Goal: Check status: Check status

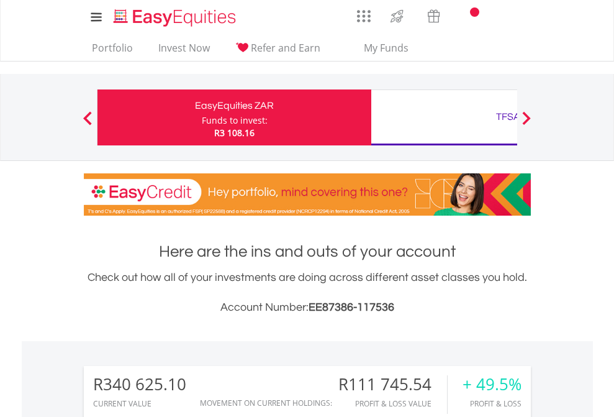
scroll to position [119, 195]
click at [202, 117] on div "Funds to invest:" at bounding box center [235, 120] width 66 height 12
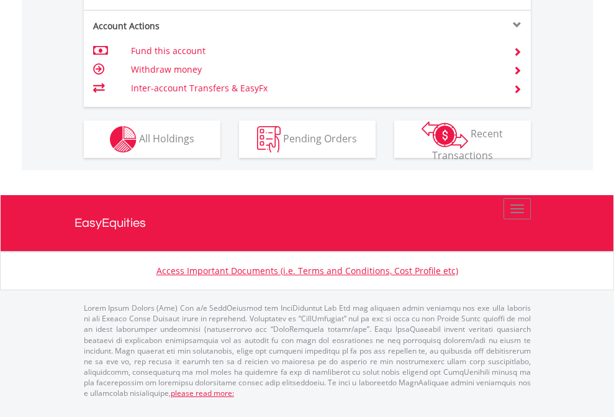
scroll to position [1265, 0]
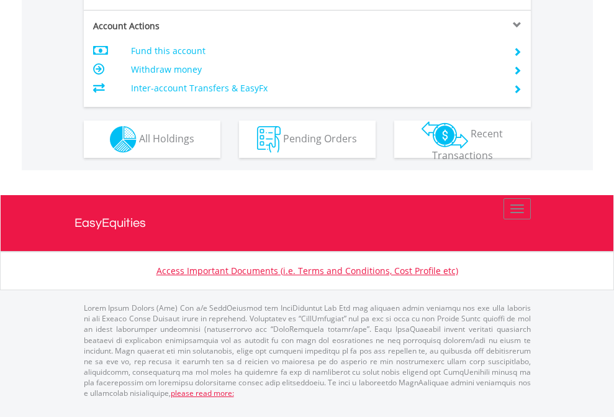
scroll to position [1190, 0]
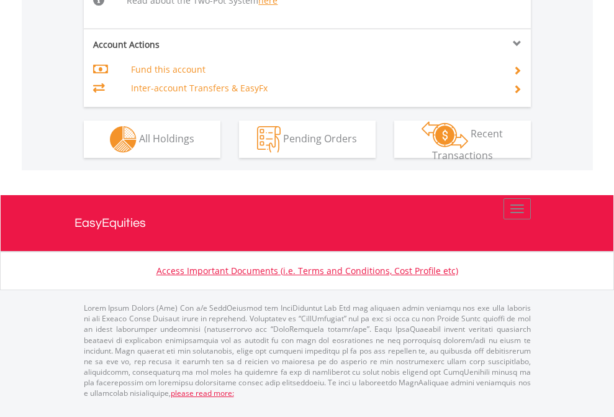
scroll to position [1313, 0]
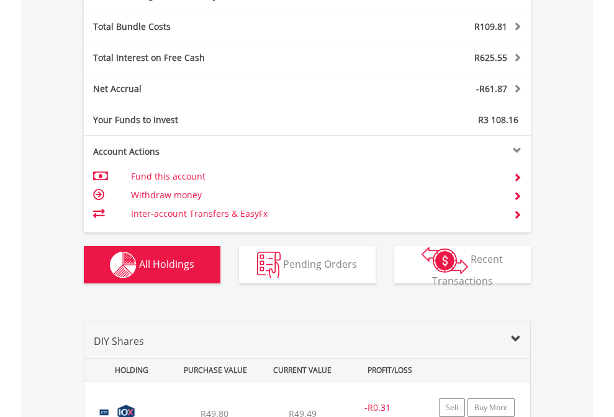
scroll to position [1480, 0]
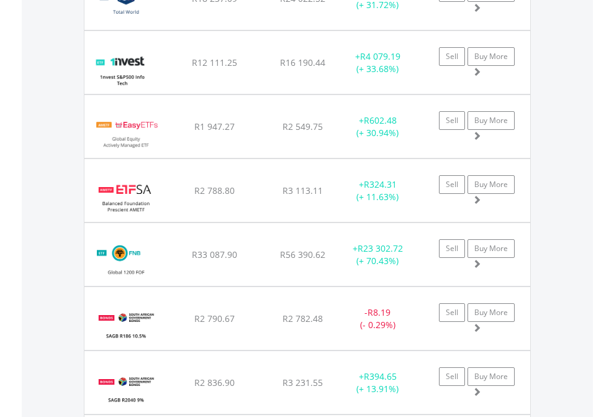
scroll to position [119, 195]
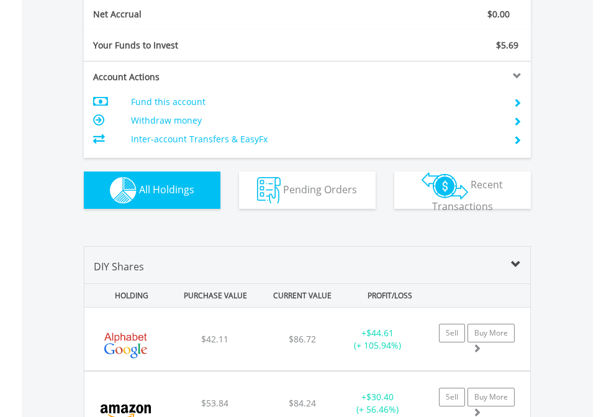
scroll to position [1406, 0]
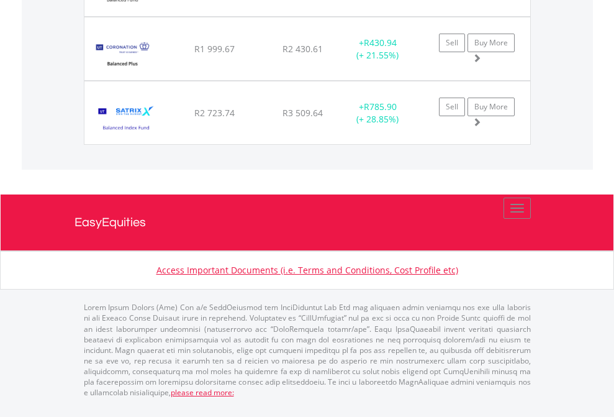
scroll to position [1236, 0]
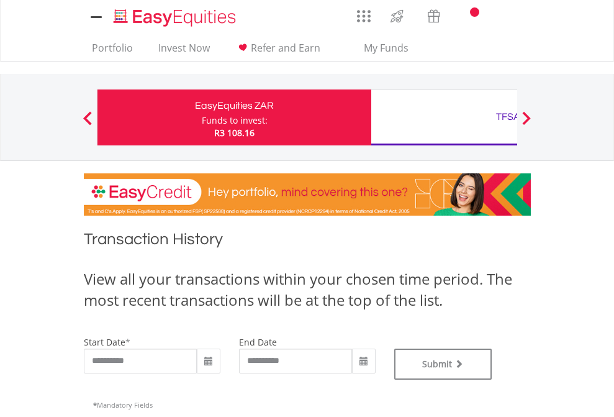
type input "**********"
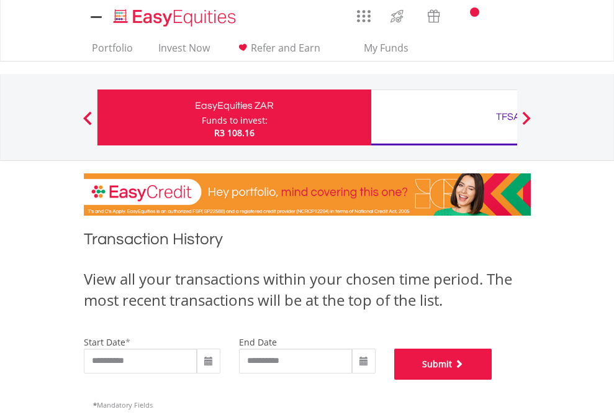
click at [492, 379] on button "Submit" at bounding box center [443, 363] width 98 height 31
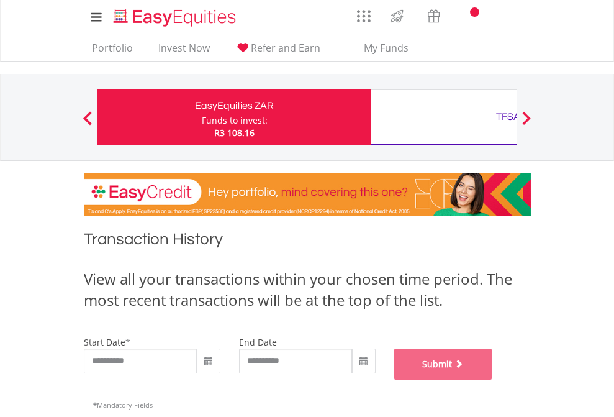
scroll to position [504, 0]
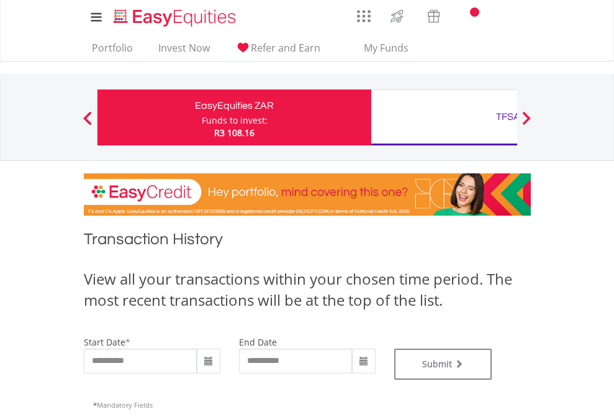
click at [444, 117] on div "TFSA" at bounding box center [508, 116] width 259 height 17
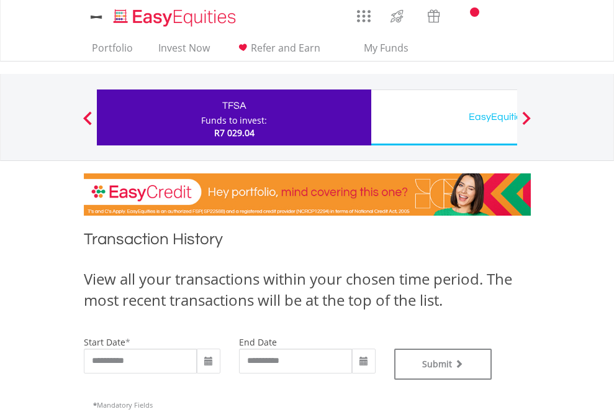
type input "**********"
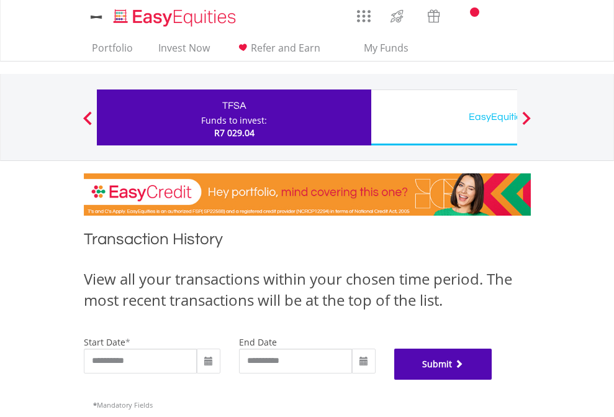
click at [492, 379] on button "Submit" at bounding box center [443, 363] width 98 height 31
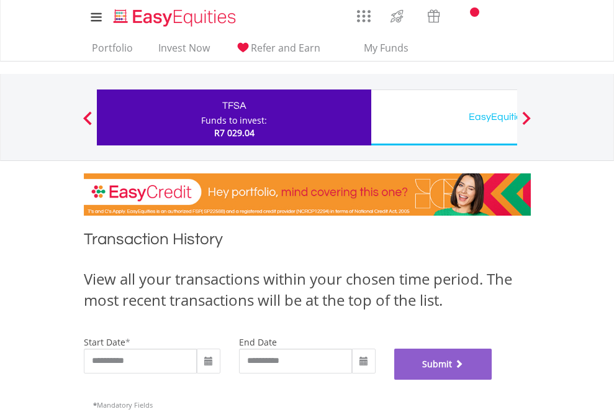
scroll to position [504, 0]
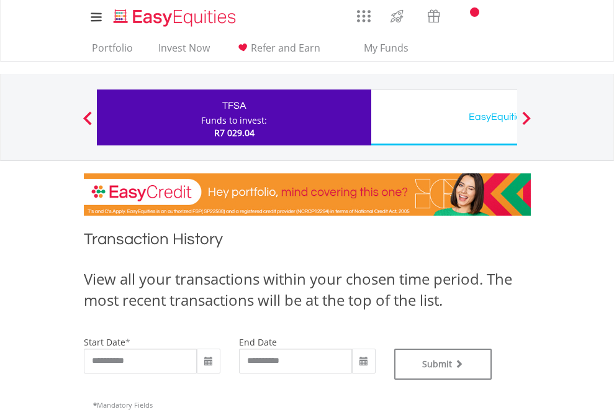
click at [444, 117] on div "EasyEquities USD" at bounding box center [508, 116] width 259 height 17
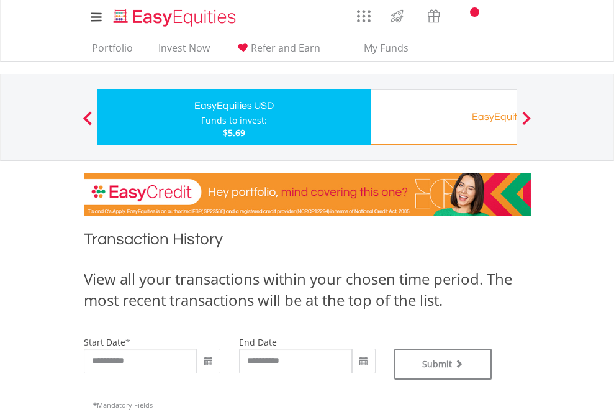
type input "**********"
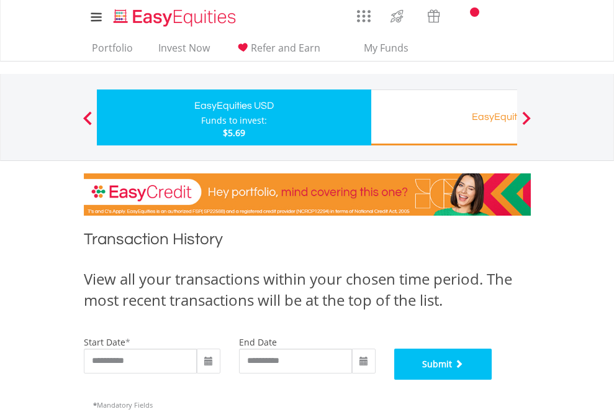
click at [492, 379] on button "Submit" at bounding box center [443, 363] width 98 height 31
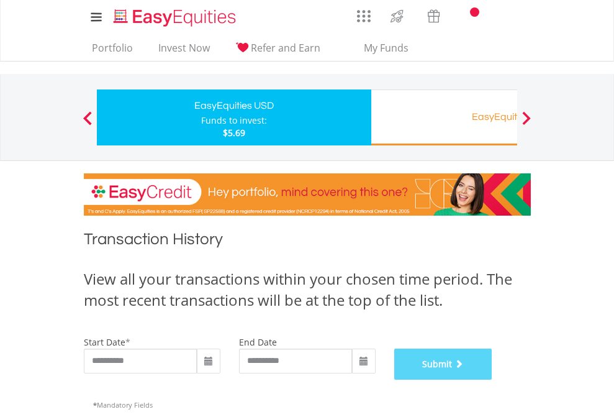
scroll to position [504, 0]
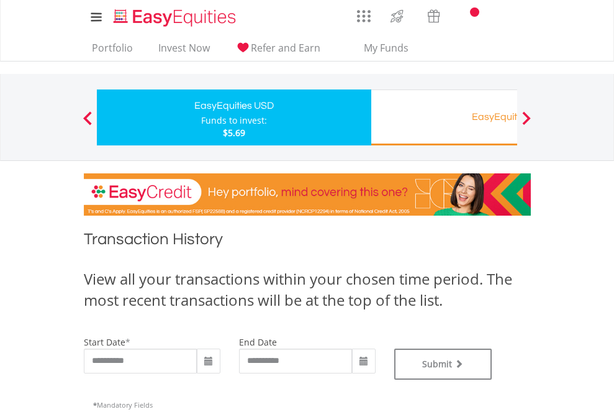
click at [444, 117] on div "EasyEquities RA" at bounding box center [508, 116] width 259 height 17
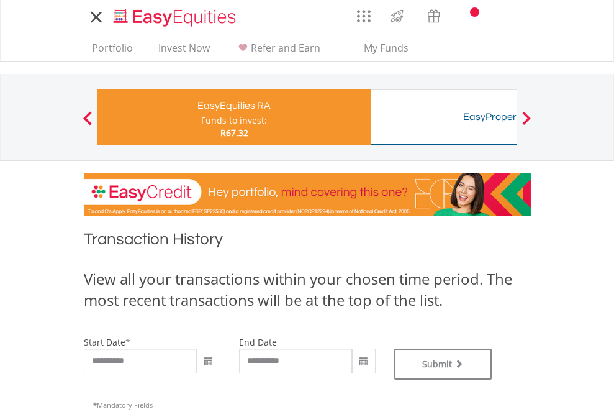
type input "**********"
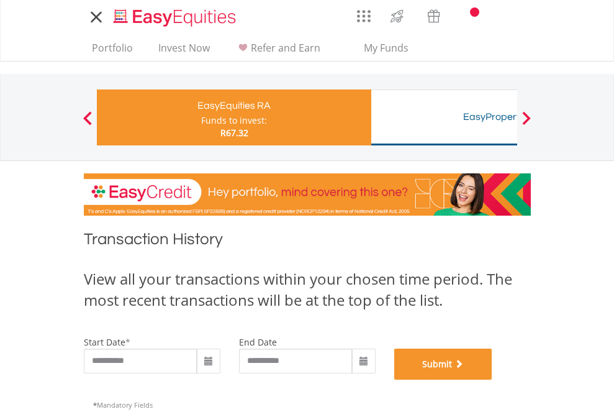
click at [492, 379] on button "Submit" at bounding box center [443, 363] width 98 height 31
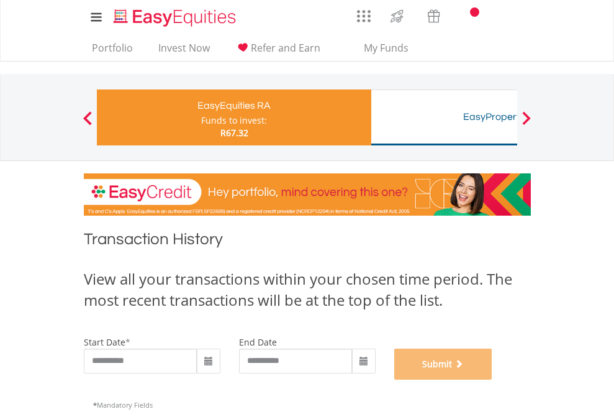
scroll to position [504, 0]
